Goal: Navigation & Orientation: Find specific page/section

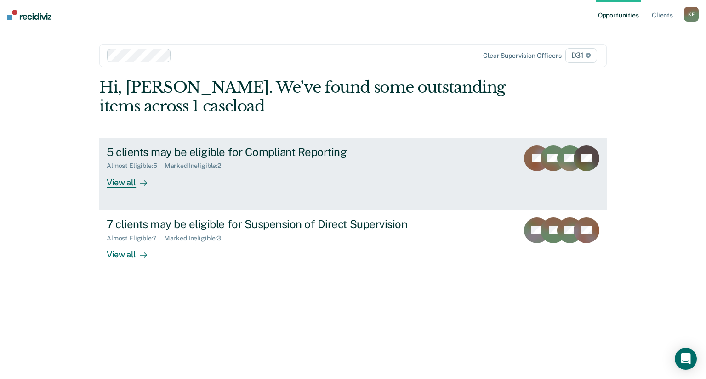
click at [126, 185] on div "View all" at bounding box center [132, 179] width 51 height 18
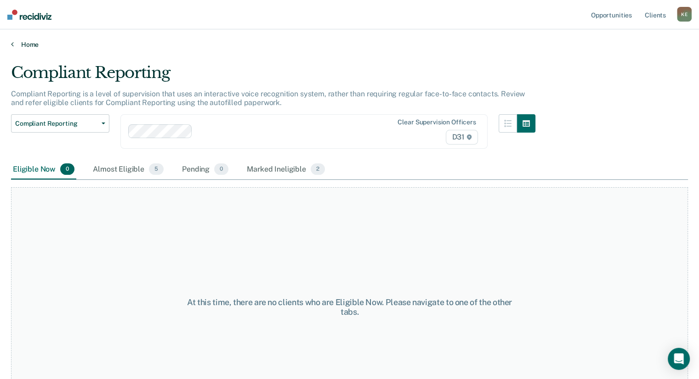
click at [20, 43] on link "Home" at bounding box center [349, 44] width 677 height 8
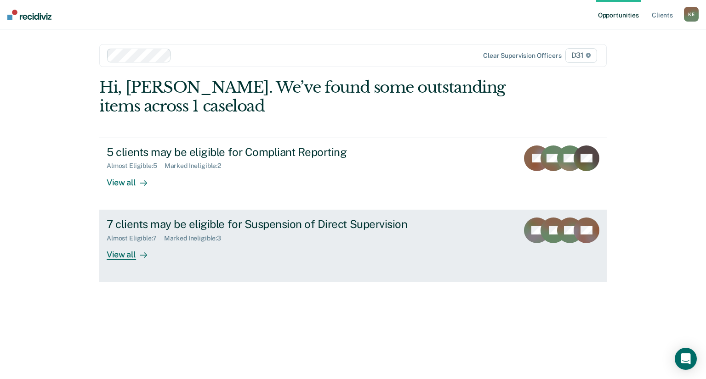
click at [134, 256] on div "View all" at bounding box center [132, 251] width 51 height 18
